Goal: Transaction & Acquisition: Purchase product/service

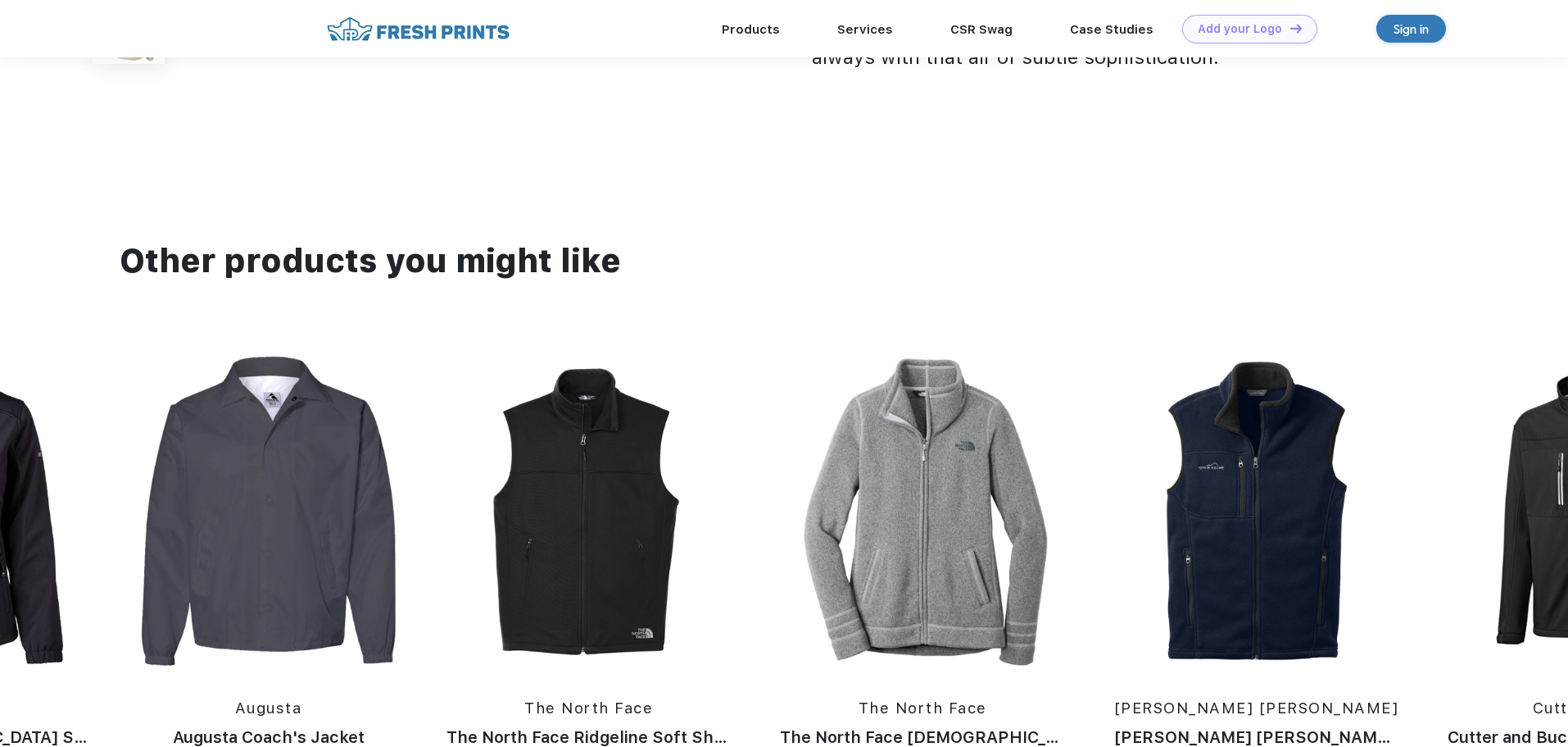
scroll to position [1721, 0]
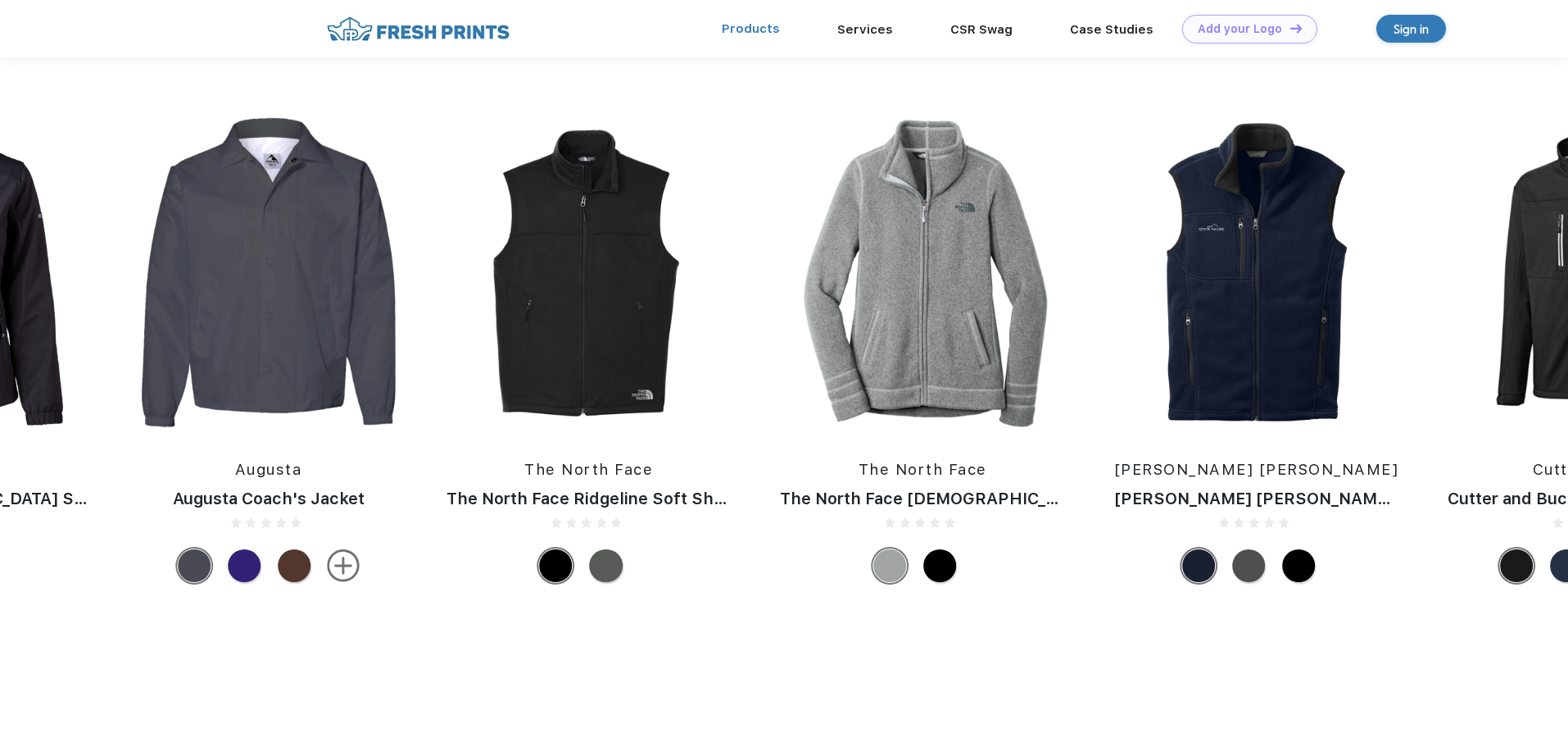
click at [746, 26] on link "Products" at bounding box center [751, 28] width 58 height 14
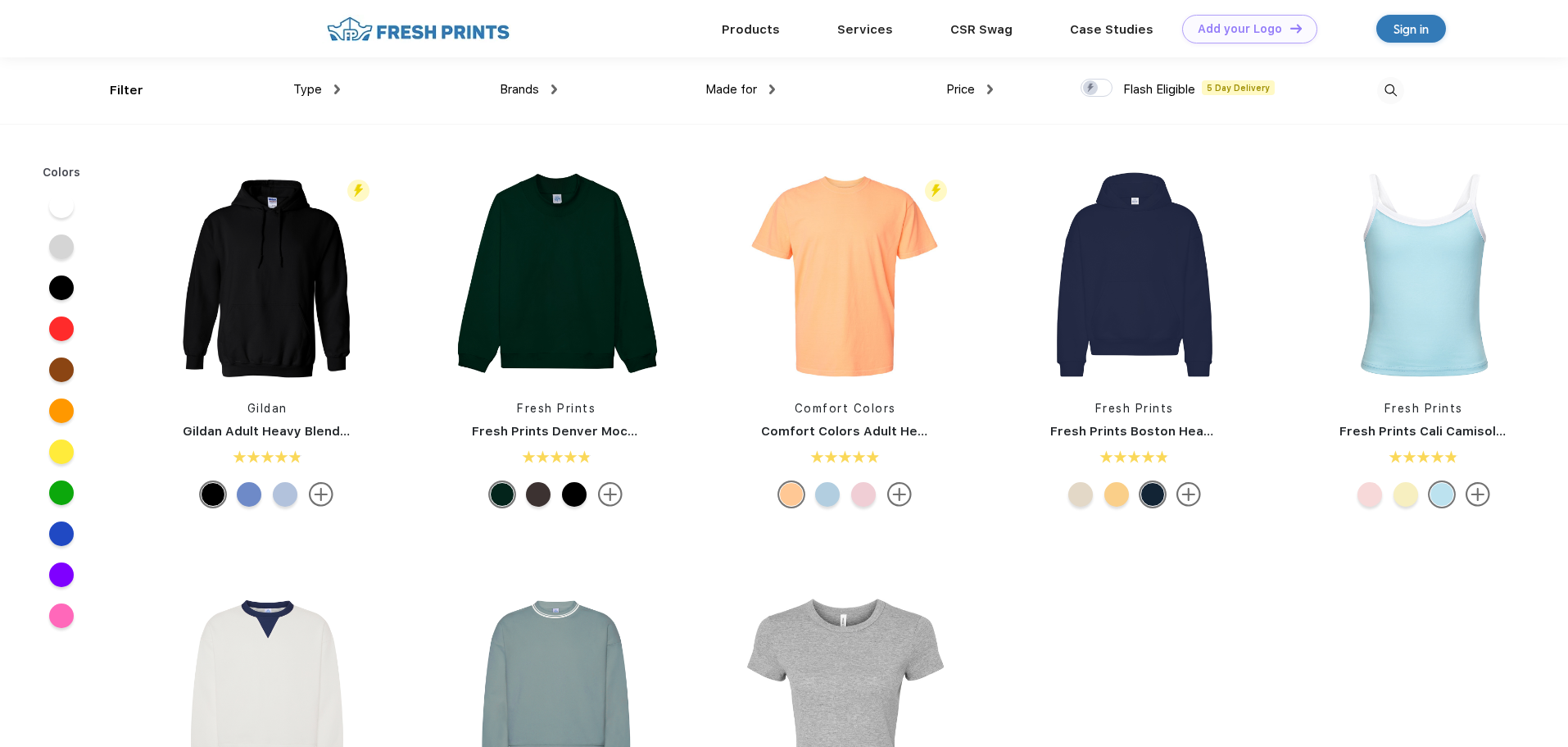
scroll to position [1, 0]
click at [274, 246] on img at bounding box center [267, 274] width 218 height 218
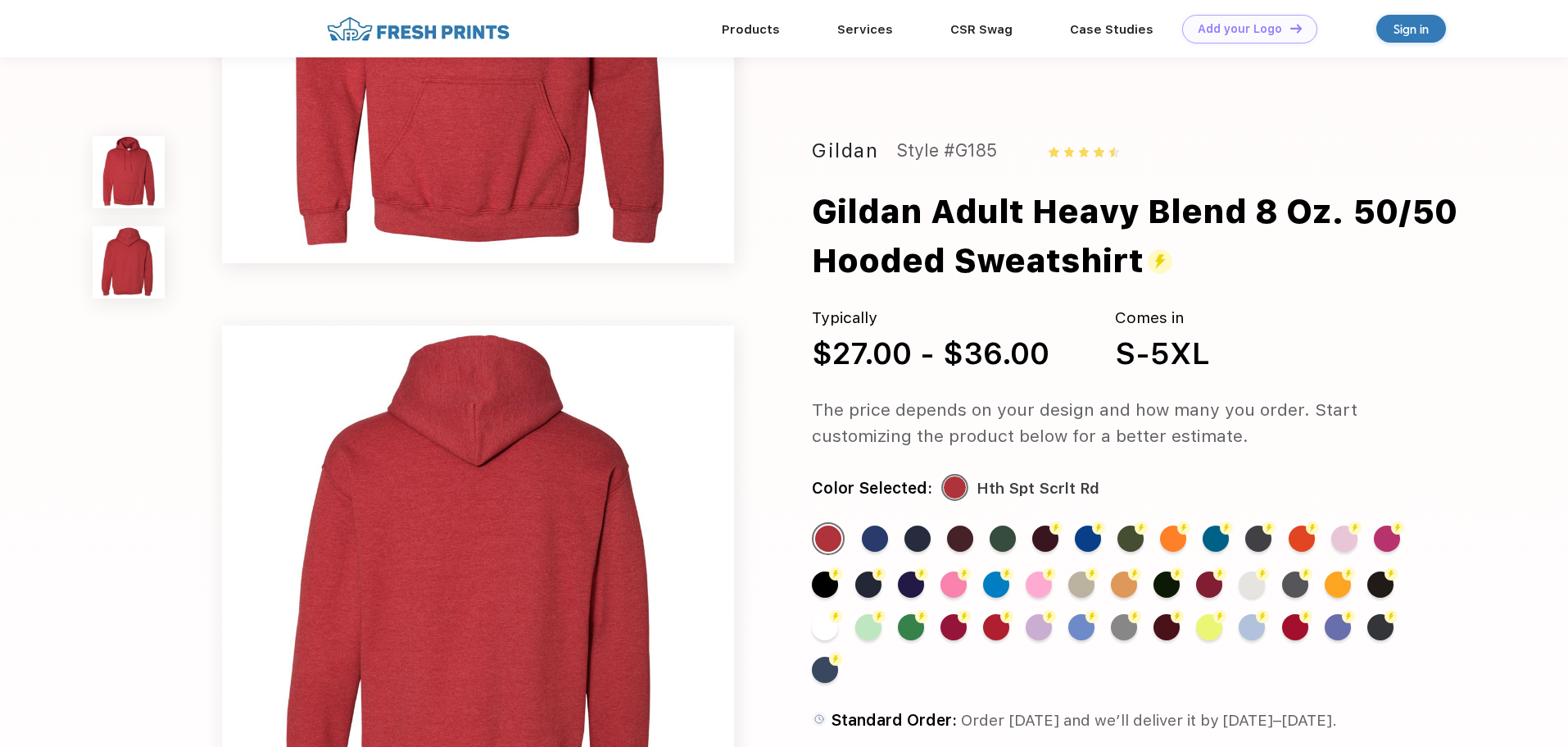
scroll to position [656, 0]
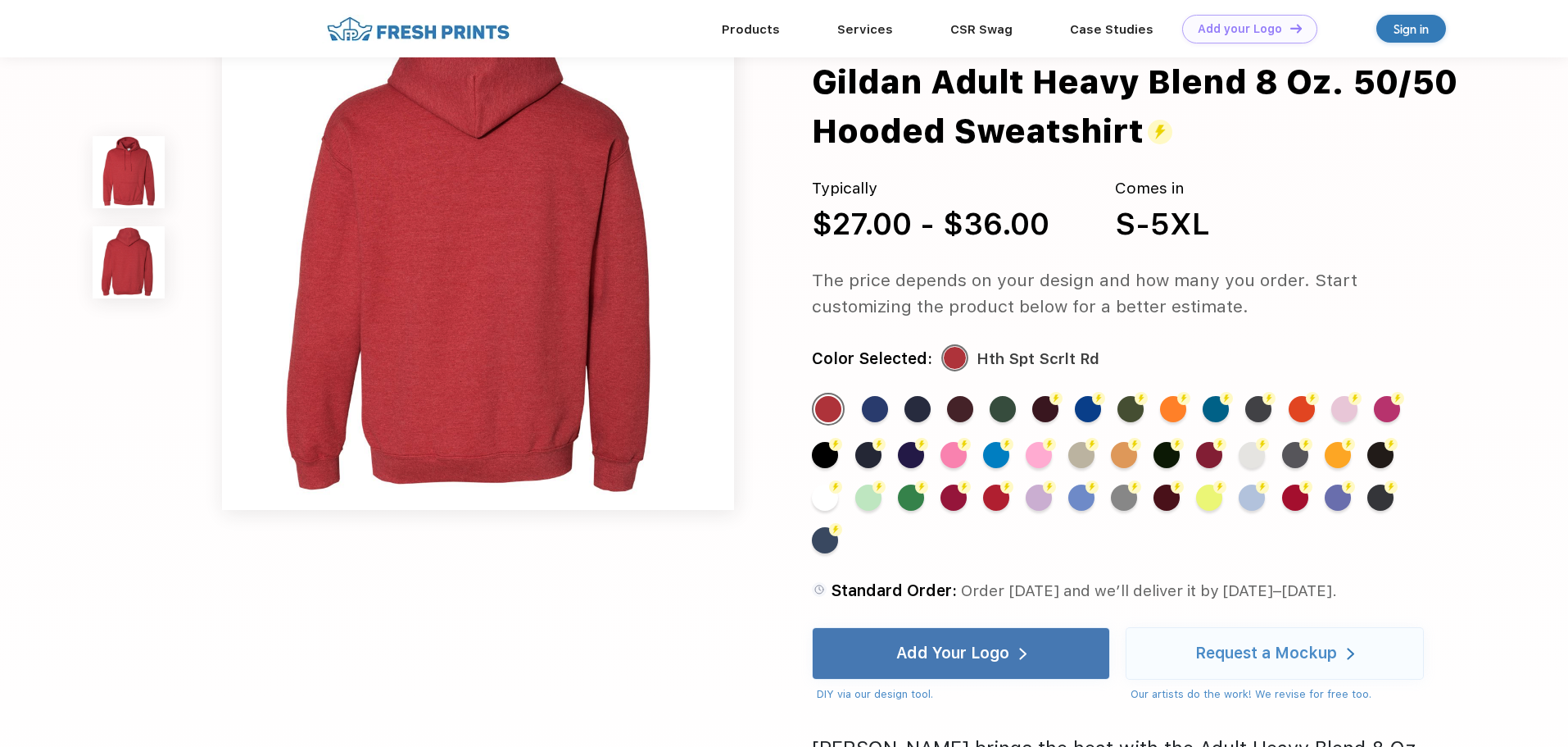
scroll to position [1, 0]
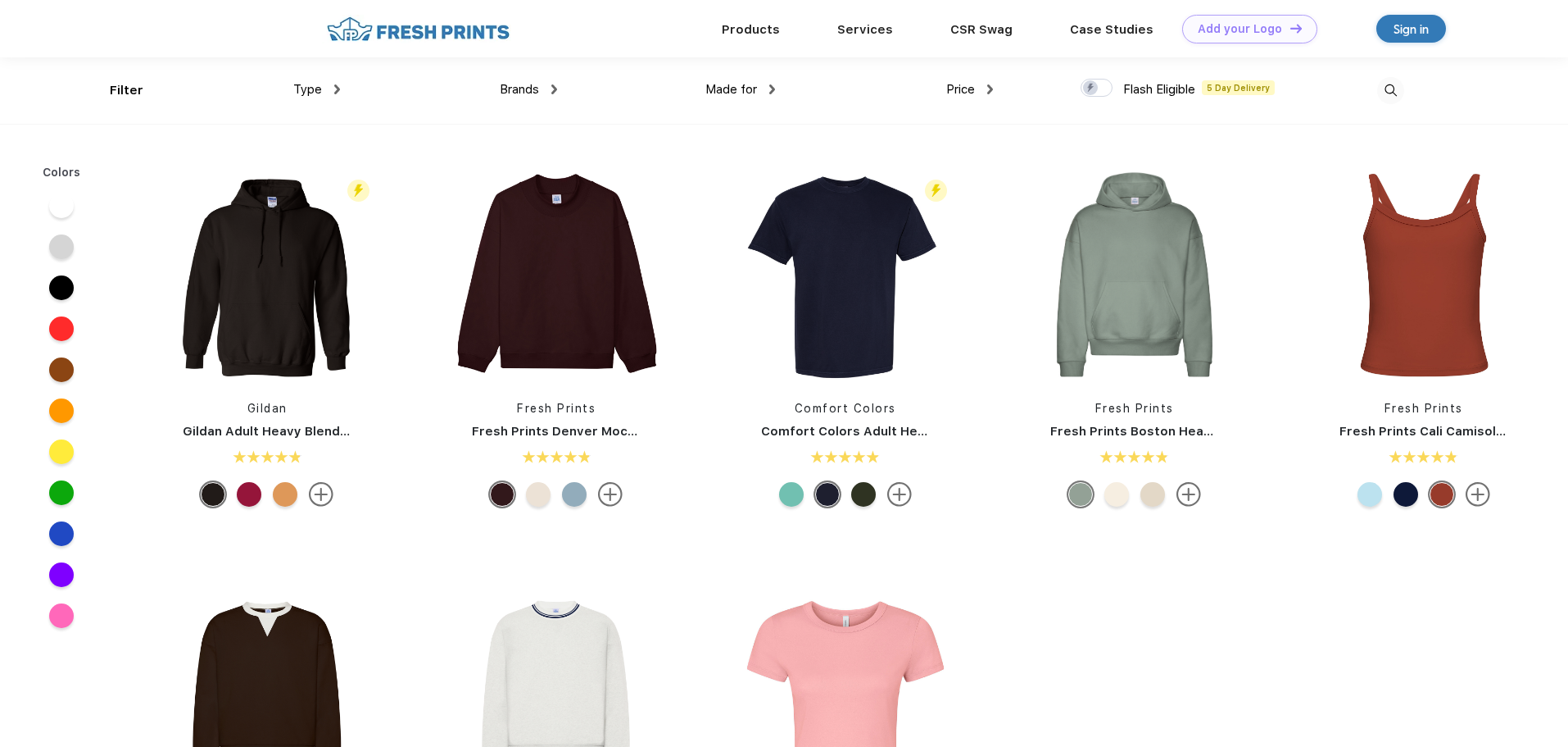
scroll to position [1, 0]
click at [553, 367] on img at bounding box center [556, 274] width 218 height 218
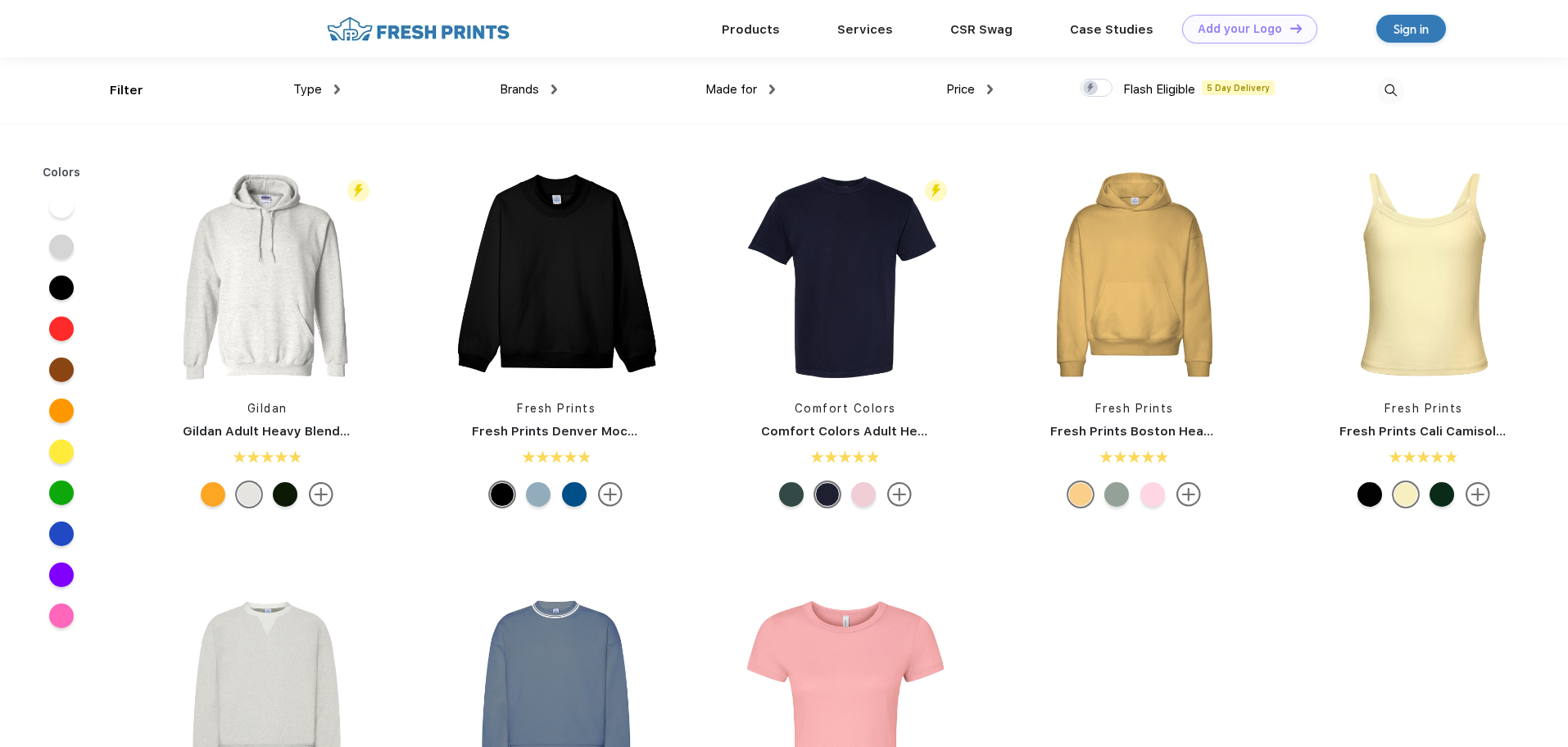
scroll to position [1, 0]
